Goal: Book appointment/travel/reservation

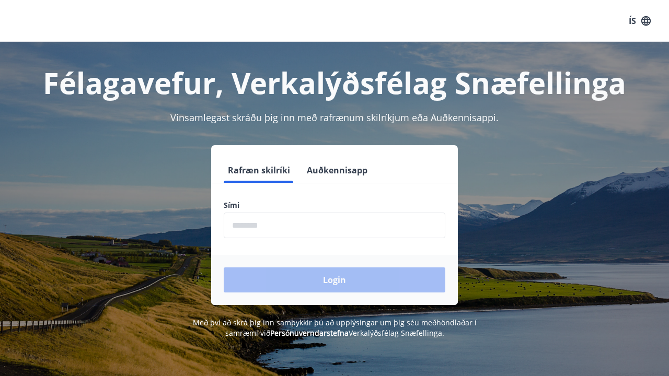
click at [313, 170] on button "Auðkennisapp" at bounding box center [336, 170] width 69 height 25
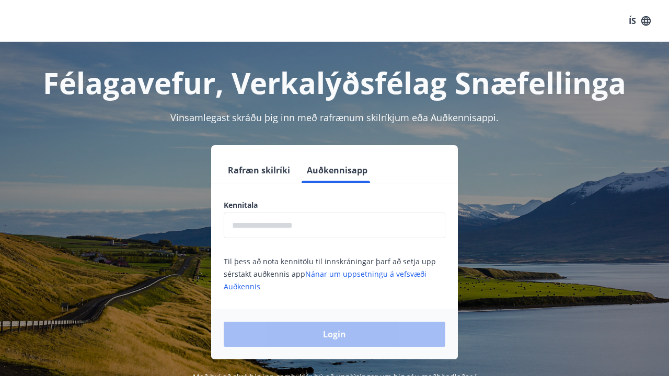
click at [296, 231] on input "text" at bounding box center [335, 226] width 222 height 26
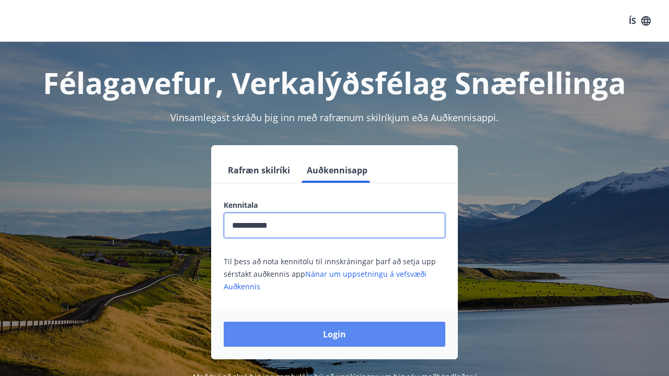
type input "**********"
click at [337, 343] on button "Login" at bounding box center [335, 334] width 222 height 25
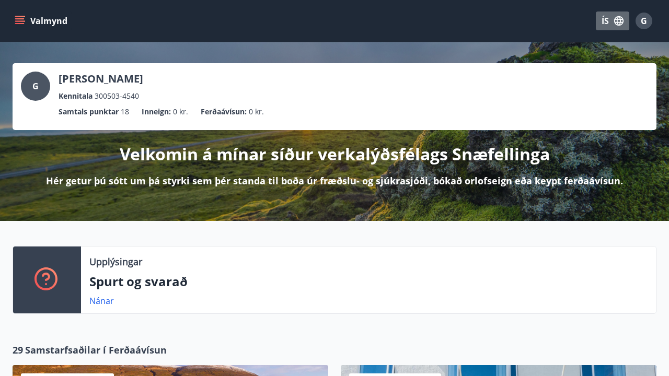
click at [605, 18] on button "ÍS" at bounding box center [612, 20] width 33 height 19
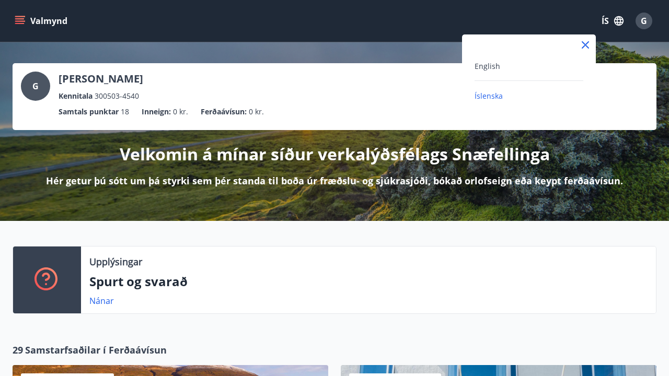
click at [509, 68] on div "English" at bounding box center [528, 66] width 109 height 13
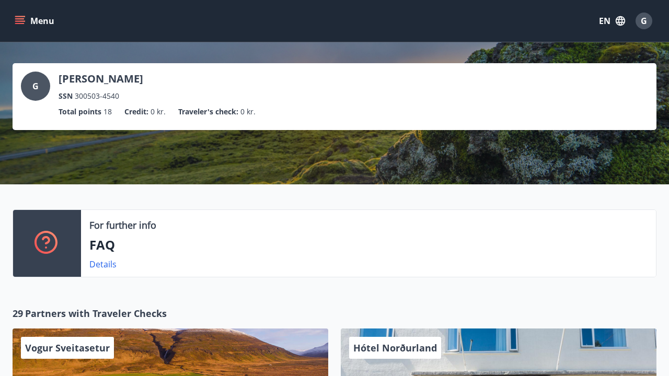
click at [41, 23] on button "Menu" at bounding box center [36, 20] width 46 height 19
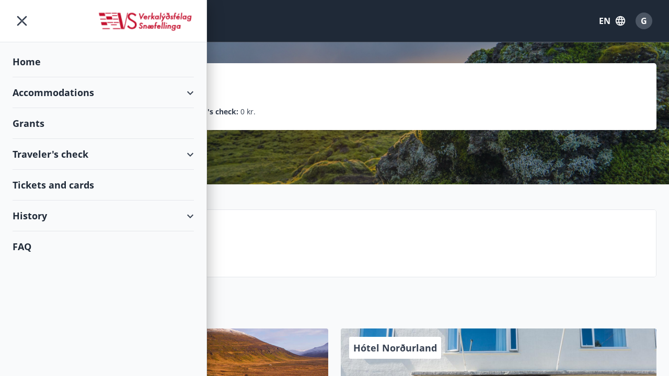
click at [61, 87] on div "Accommodations" at bounding box center [103, 92] width 181 height 31
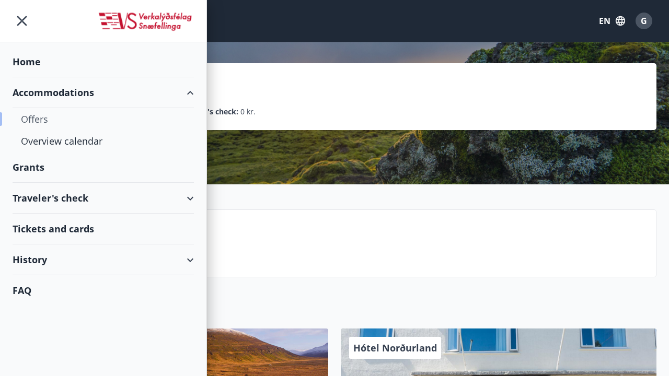
click at [44, 124] on div "Offers" at bounding box center [103, 119] width 165 height 22
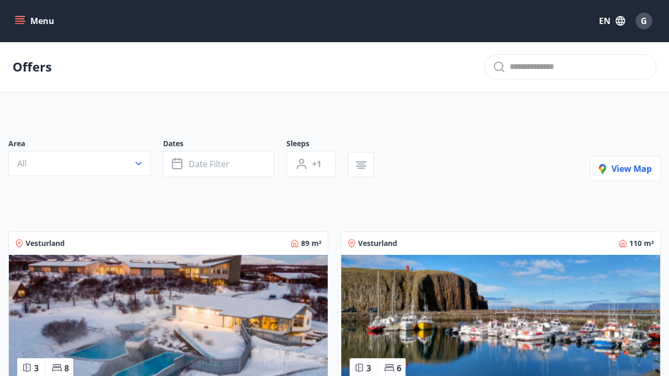
click at [43, 16] on button "Menu" at bounding box center [36, 20] width 46 height 19
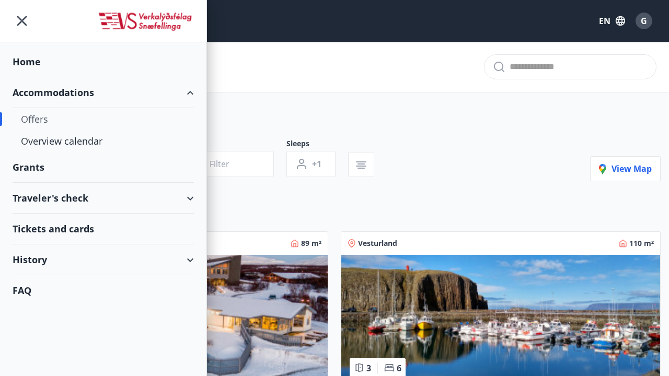
click at [63, 120] on div "Offers" at bounding box center [103, 119] width 165 height 22
click at [45, 120] on div "Offers" at bounding box center [103, 119] width 165 height 22
click at [386, 138] on div "Area All Dates Date filter Sleeps +1" at bounding box center [197, 157] width 378 height 39
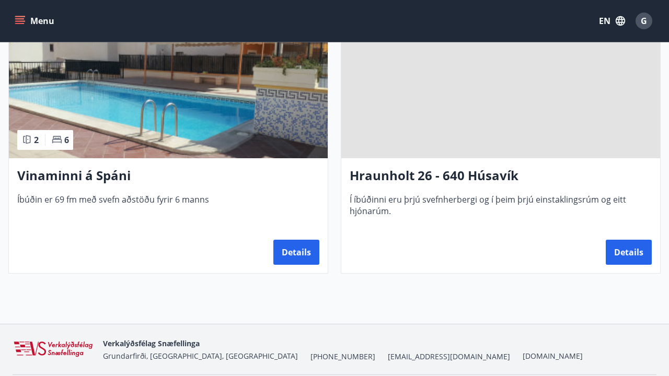
scroll to position [1357, 0]
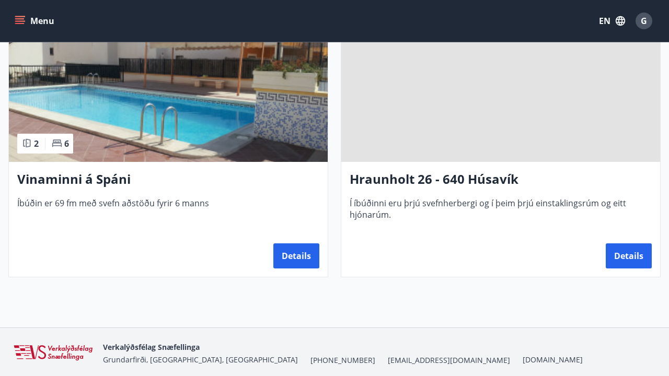
click at [251, 105] on img at bounding box center [168, 96] width 319 height 132
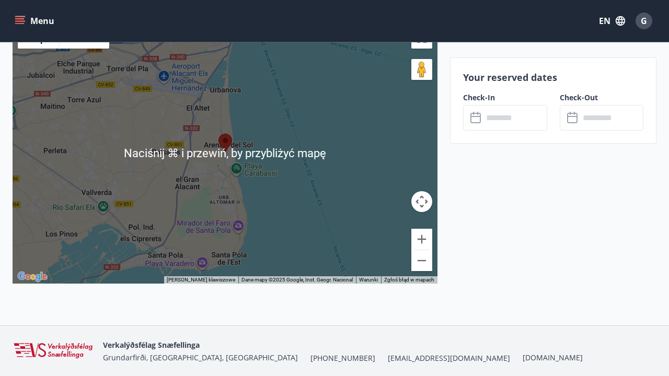
scroll to position [1908, 0]
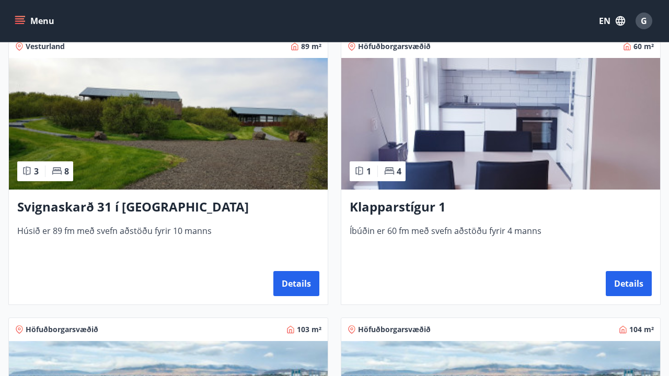
scroll to position [481, 0]
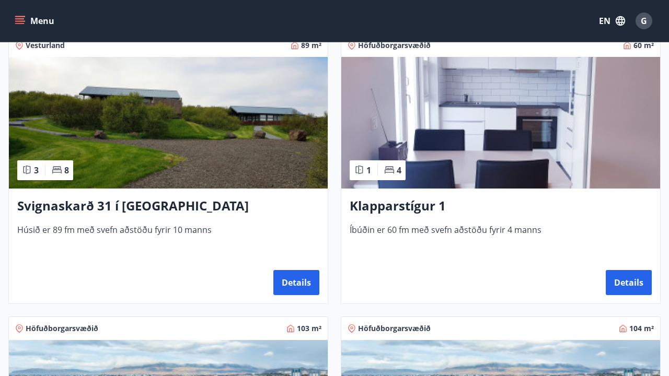
click at [208, 112] on img at bounding box center [168, 123] width 319 height 132
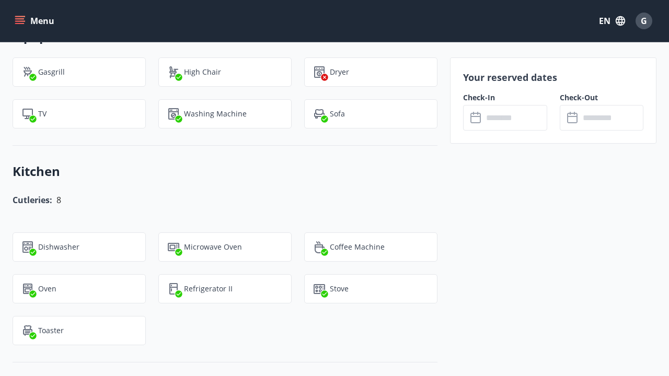
scroll to position [653, 0]
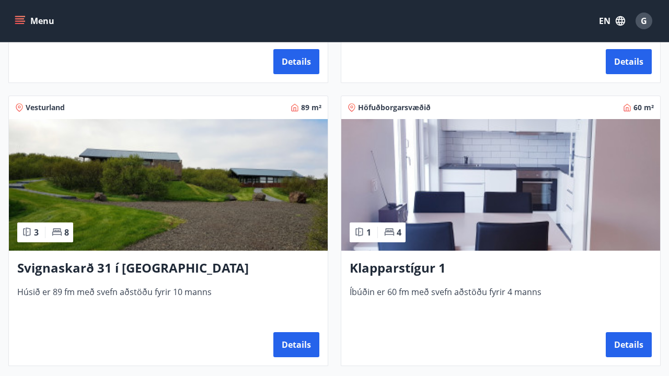
scroll to position [420, 0]
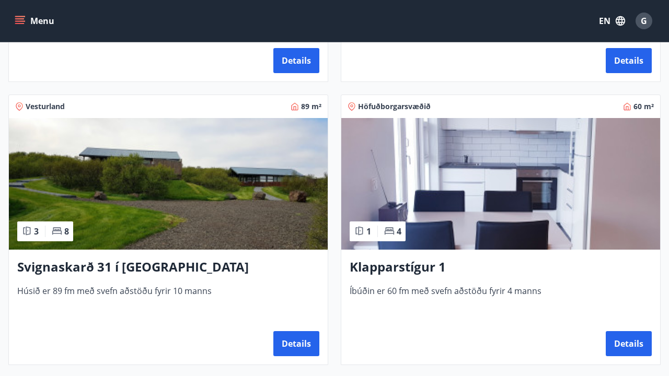
click at [424, 189] on img at bounding box center [500, 184] width 319 height 132
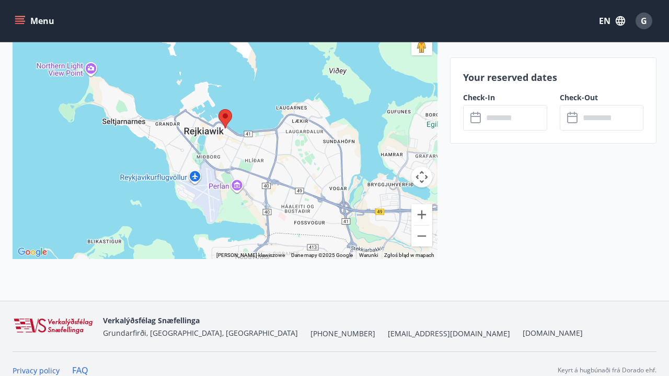
scroll to position [1495, 0]
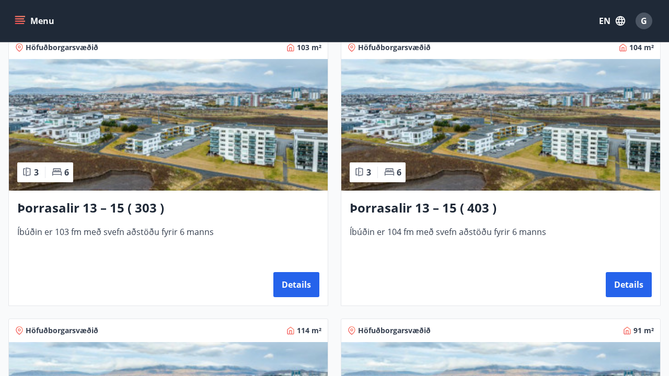
scroll to position [768, 0]
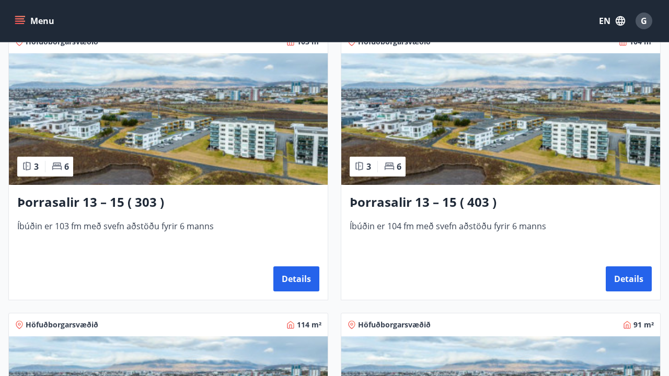
click at [177, 111] on img at bounding box center [168, 119] width 319 height 132
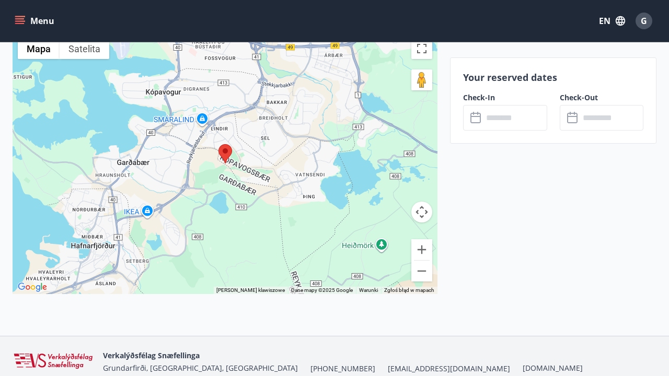
scroll to position [1605, 0]
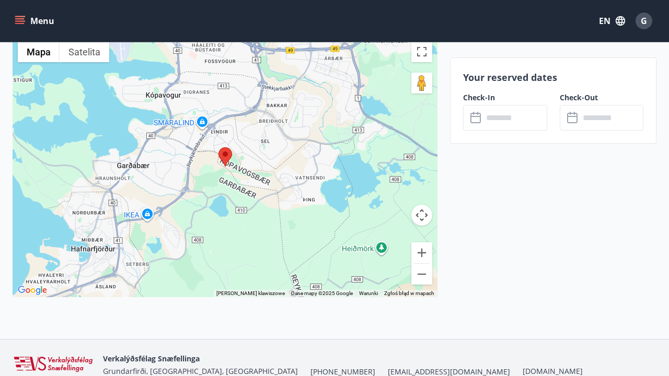
click at [167, 253] on div at bounding box center [225, 166] width 425 height 261
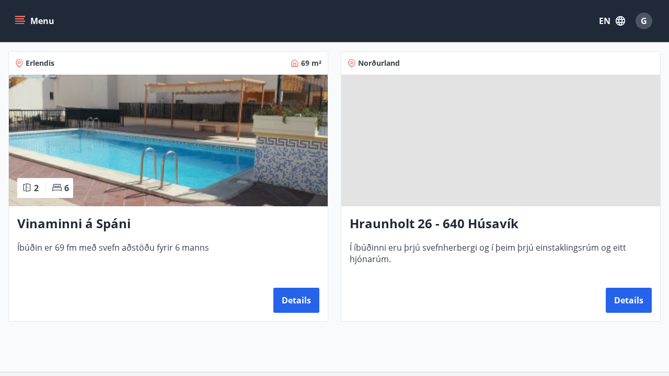
scroll to position [1320, 0]
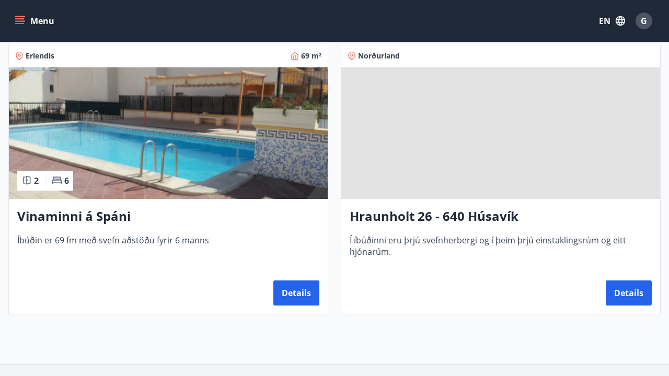
click at [435, 153] on span at bounding box center [500, 133] width 319 height 132
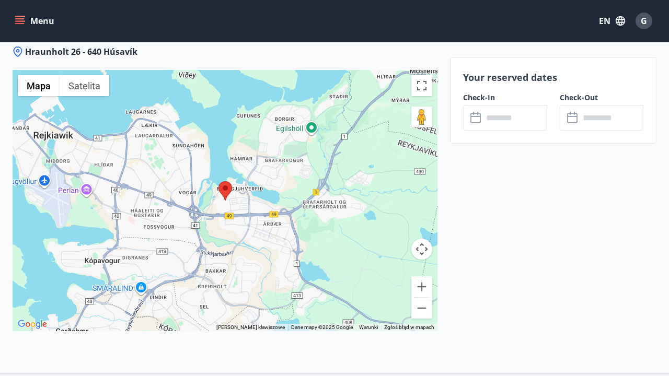
scroll to position [1427, 0]
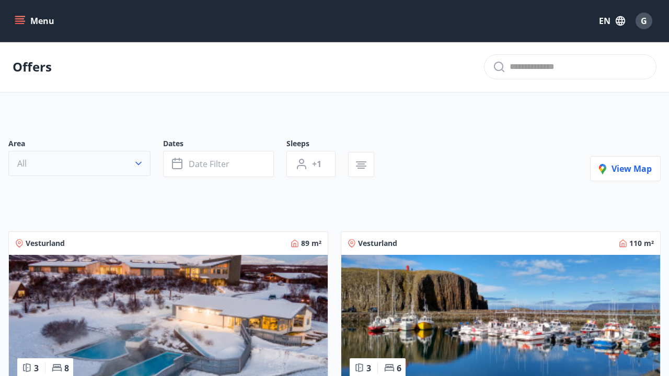
click at [87, 172] on button "All" at bounding box center [79, 163] width 142 height 25
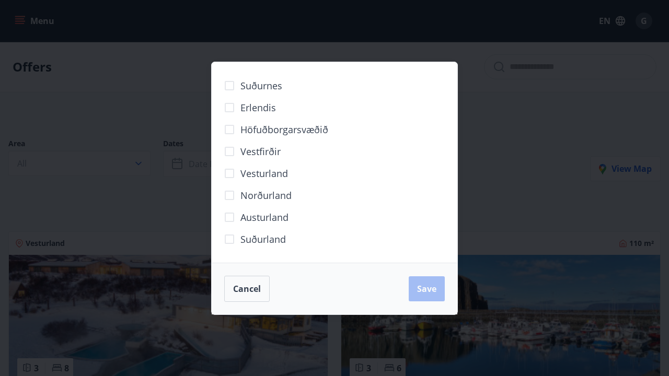
click at [276, 219] on span "Austurland" at bounding box center [264, 218] width 48 height 14
click at [434, 283] on span "Save" at bounding box center [426, 288] width 19 height 11
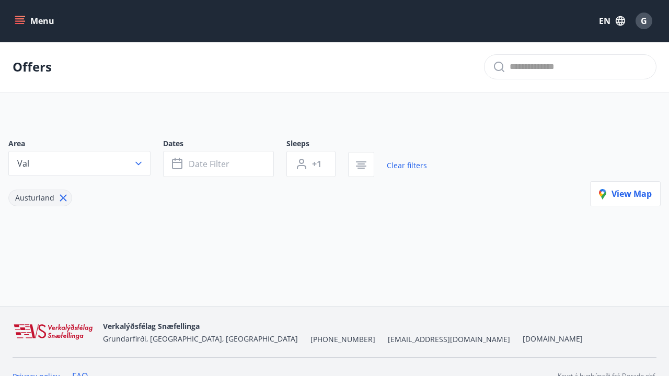
click at [62, 193] on icon at bounding box center [62, 197] width 11 height 11
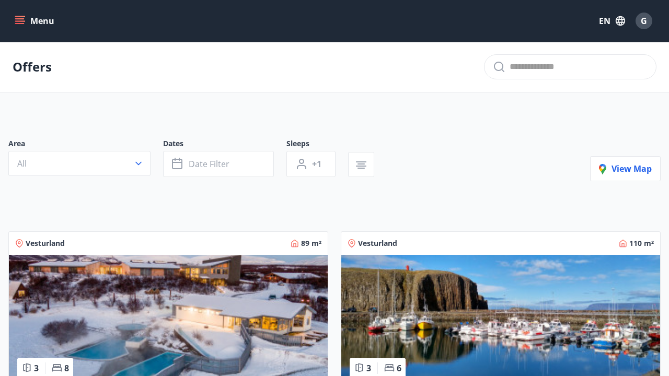
click at [25, 26] on icon "menu" at bounding box center [20, 21] width 10 height 10
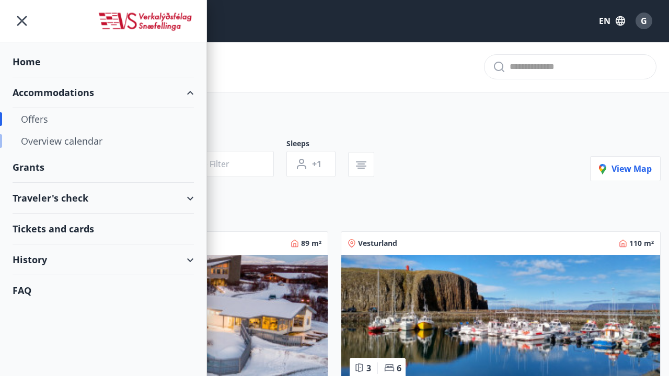
click at [68, 142] on div "Overview calendar" at bounding box center [103, 141] width 165 height 22
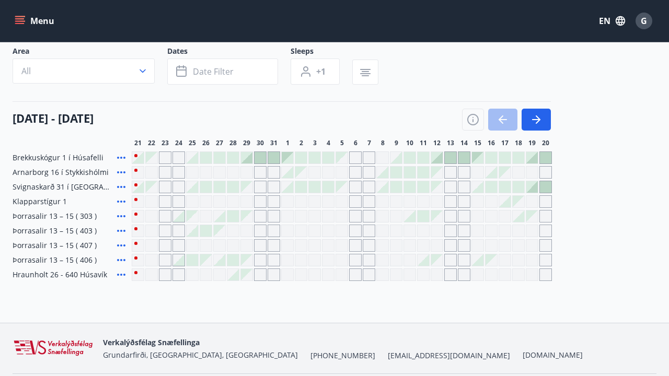
scroll to position [67, 0]
click at [354, 184] on div "Grey days are not available" at bounding box center [355, 187] width 13 height 13
click at [372, 185] on div "Grey days are not available" at bounding box center [369, 187] width 13 height 13
click at [533, 110] on button "button" at bounding box center [535, 120] width 29 height 22
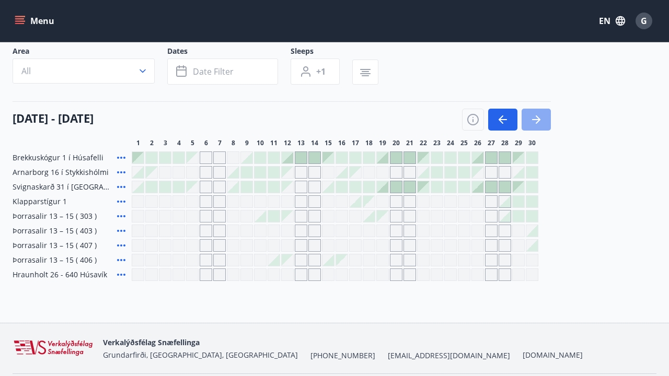
click at [534, 120] on icon "button" at bounding box center [536, 119] width 8 height 1
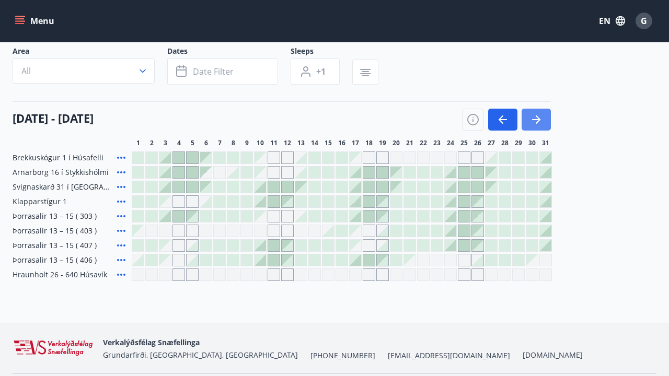
click at [534, 120] on icon "button" at bounding box center [536, 119] width 8 height 1
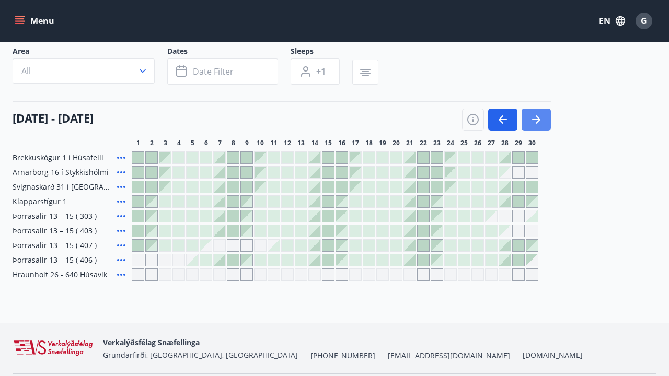
click at [534, 120] on icon "button" at bounding box center [536, 119] width 8 height 1
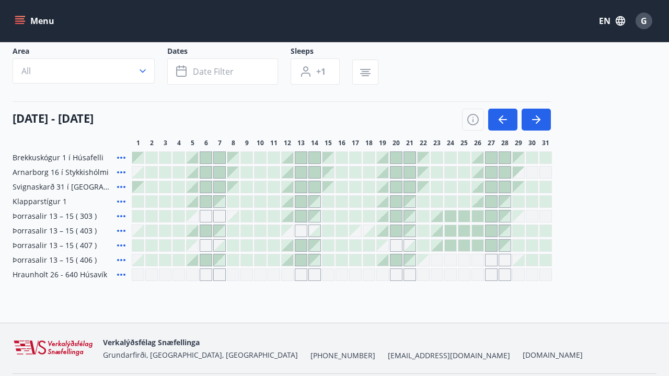
click at [447, 219] on div at bounding box center [450, 216] width 11 height 11
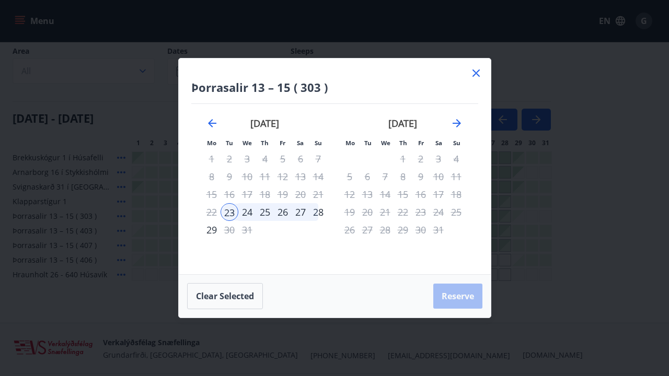
click at [471, 73] on icon at bounding box center [476, 73] width 13 height 13
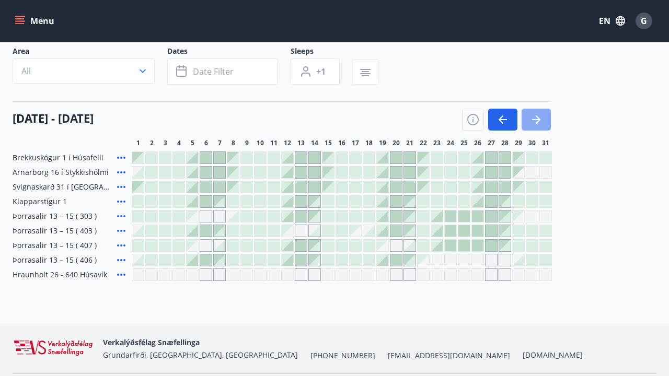
click at [534, 118] on icon "button" at bounding box center [536, 119] width 13 height 13
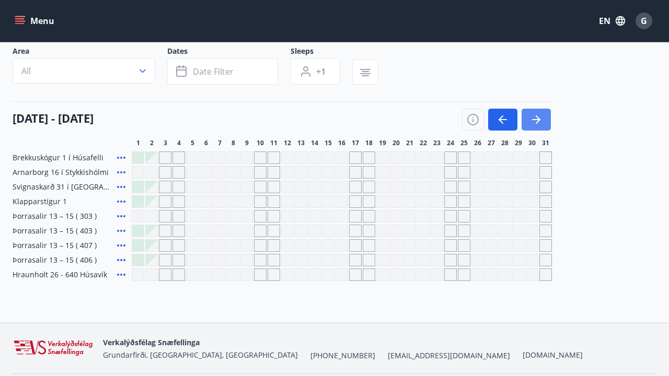
click at [534, 118] on icon "button" at bounding box center [536, 119] width 13 height 13
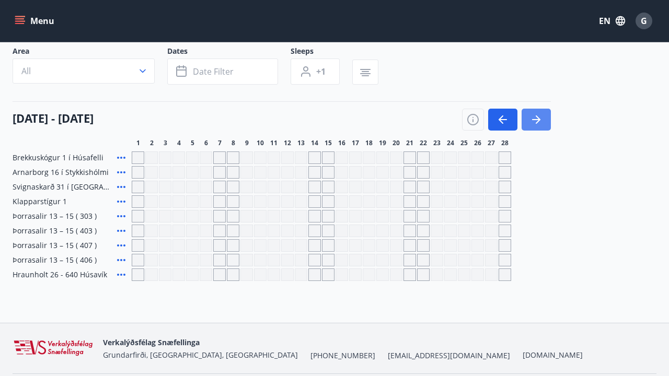
click at [534, 119] on icon "button" at bounding box center [536, 119] width 13 height 13
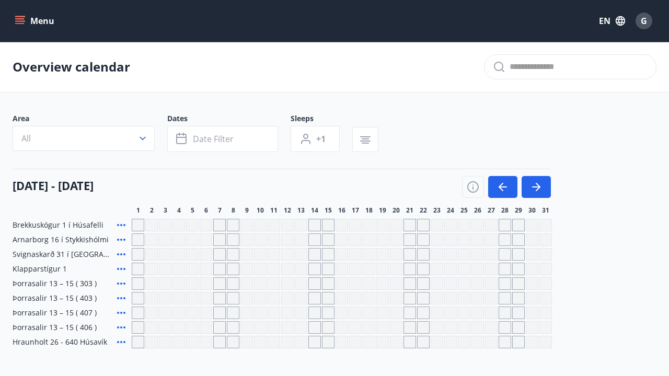
scroll to position [0, 0]
